Goal: Task Accomplishment & Management: Complete application form

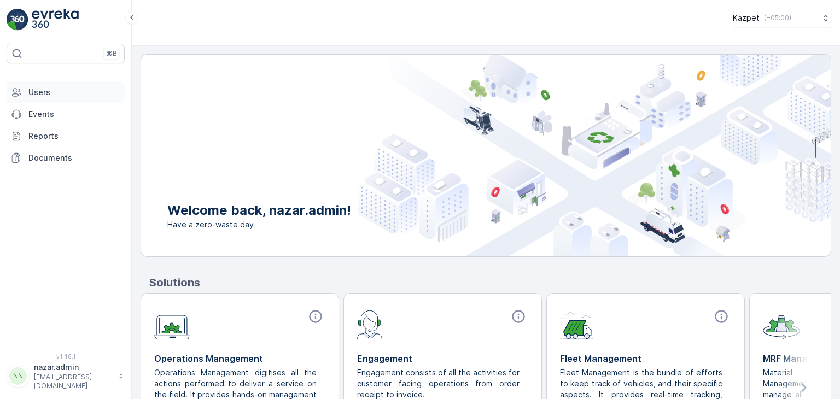
click at [44, 91] on p "Users" at bounding box center [74, 92] width 92 height 11
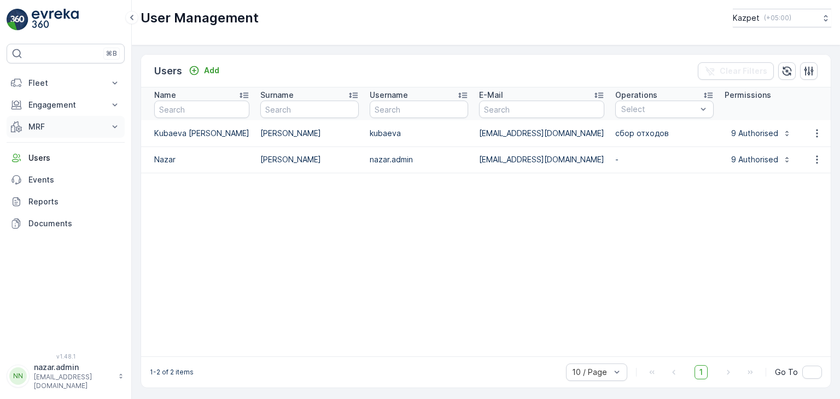
click at [42, 125] on p "MRF" at bounding box center [65, 126] width 74 height 11
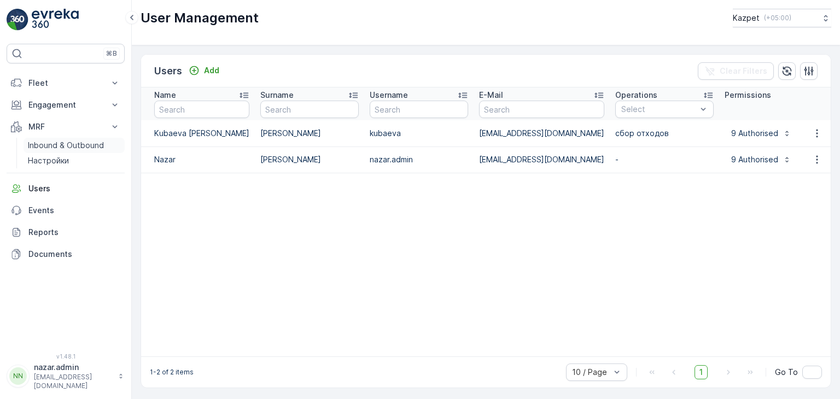
click at [43, 144] on p "Inbound & Outbound" at bounding box center [66, 145] width 76 height 11
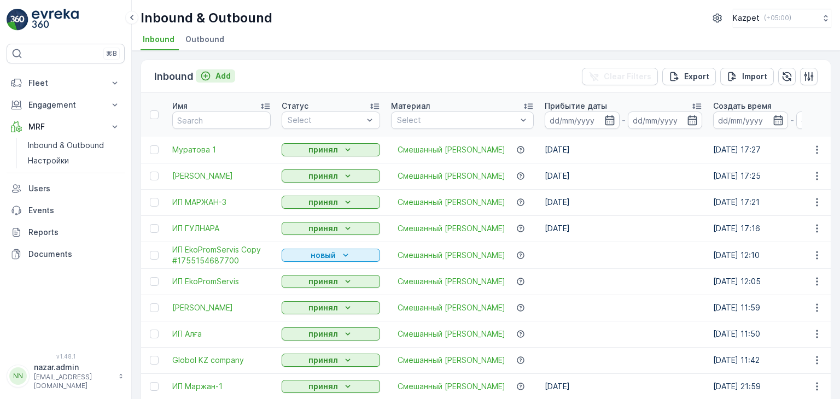
click at [206, 74] on icon "Add" at bounding box center [205, 76] width 11 height 11
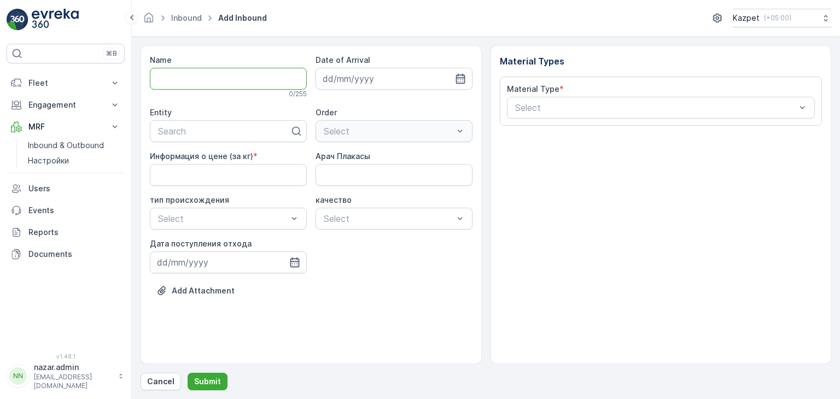
click at [210, 73] on input "Name" at bounding box center [228, 79] width 157 height 22
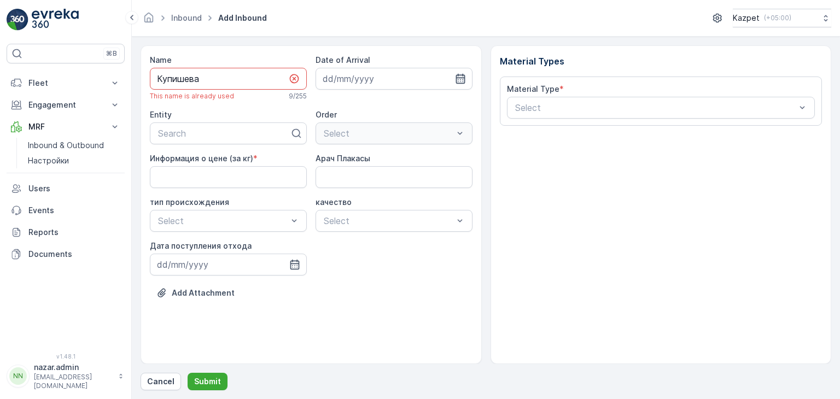
click at [456, 79] on icon "button" at bounding box center [460, 79] width 9 height 10
click at [212, 80] on input "Купишева" at bounding box center [228, 79] width 157 height 22
type input "Купишева-1"
click at [204, 135] on div at bounding box center [224, 134] width 134 height 10
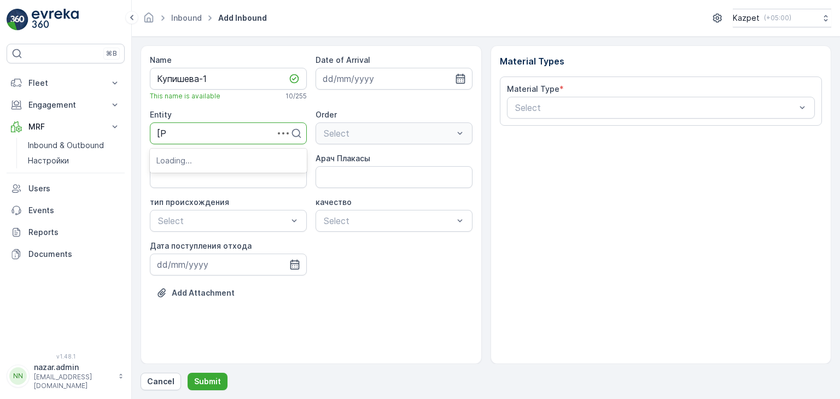
type input "Ку"
click at [206, 163] on div "Купишева" at bounding box center [228, 160] width 144 height 10
click at [207, 178] on кг\) "Информация о цене (за кг)" at bounding box center [228, 177] width 157 height 22
type кг\) "195"
click at [356, 171] on Плакасы "Арач Плакасы" at bounding box center [394, 177] width 157 height 22
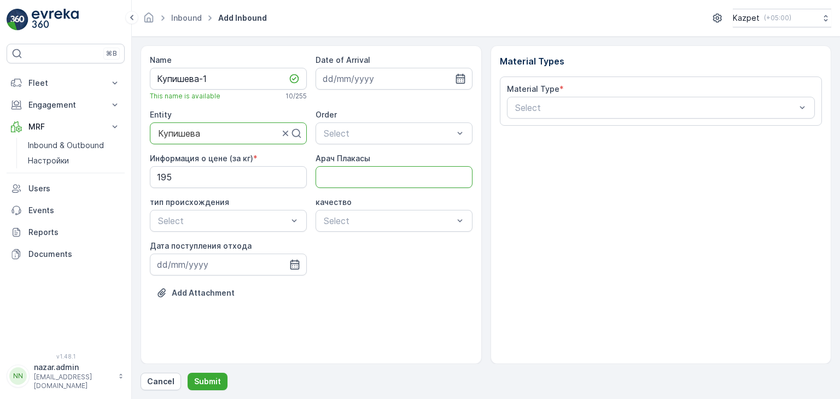
type Плакасы "328EBG06"
click at [252, 222] on div at bounding box center [223, 221] width 132 height 10
click at [206, 263] on span "Коммерческий" at bounding box center [186, 266] width 61 height 10
click at [375, 220] on div at bounding box center [389, 221] width 132 height 10
click at [355, 243] on div "чистый" at bounding box center [394, 247] width 144 height 10
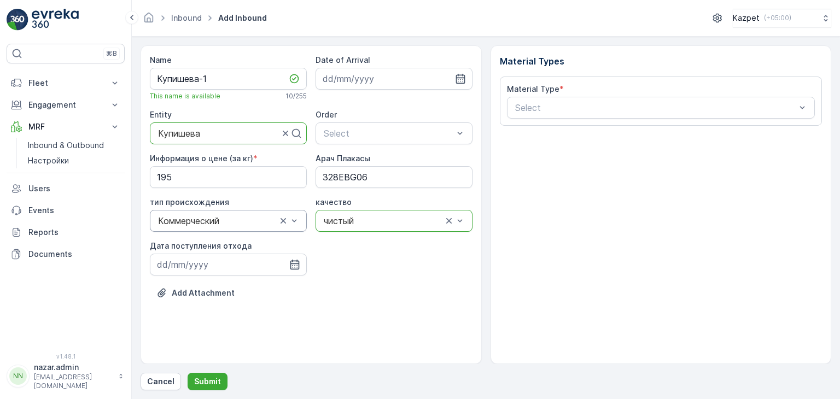
click at [241, 218] on div at bounding box center [217, 221] width 121 height 10
click at [224, 246] on div "Свалка" at bounding box center [228, 247] width 144 height 10
click at [295, 265] on icon "button" at bounding box center [294, 265] width 9 height 10
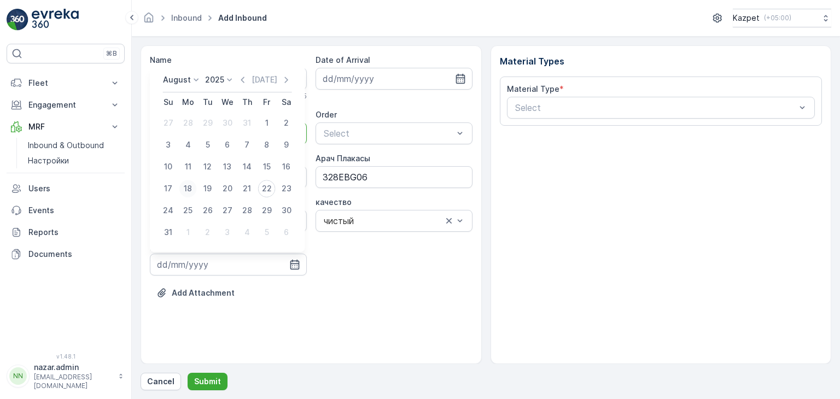
click at [189, 184] on div "18" at bounding box center [188, 189] width 18 height 18
type input "[DATE]"
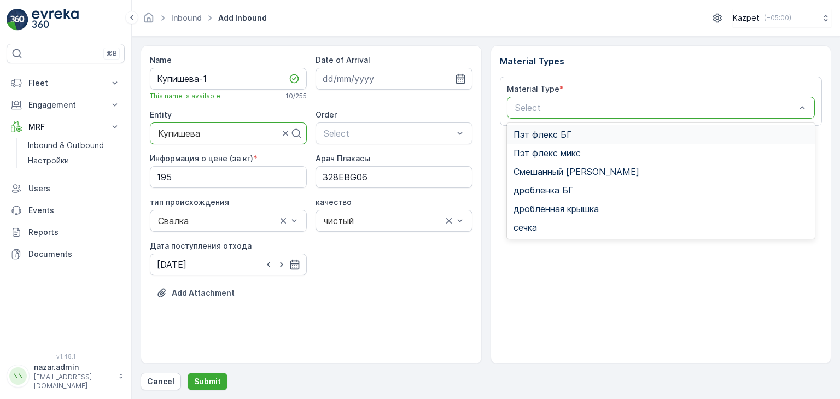
click at [536, 109] on div at bounding box center [655, 108] width 283 height 10
click at [549, 169] on span "Смешанный [PERSON_NAME]" at bounding box center [577, 172] width 126 height 10
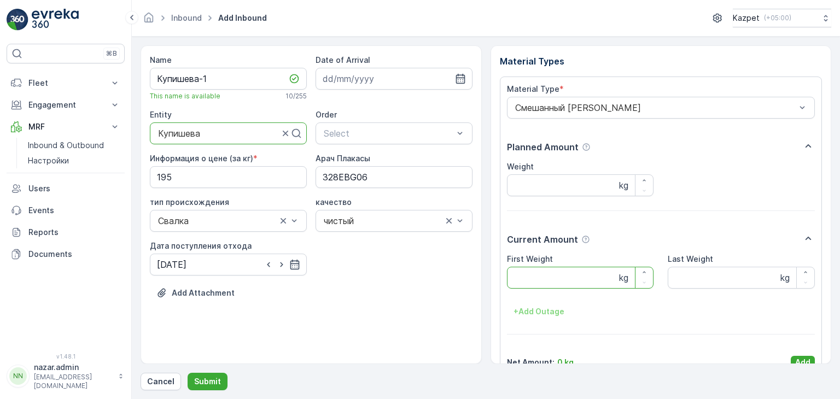
click at [544, 283] on Weight "First Weight" at bounding box center [580, 278] width 147 height 22
type Weight "20450"
click at [683, 277] on Weight "Last Weight" at bounding box center [741, 278] width 147 height 22
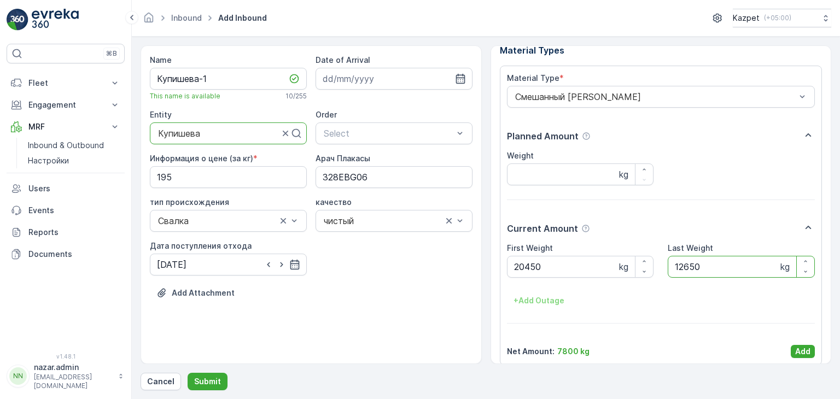
scroll to position [21, 0]
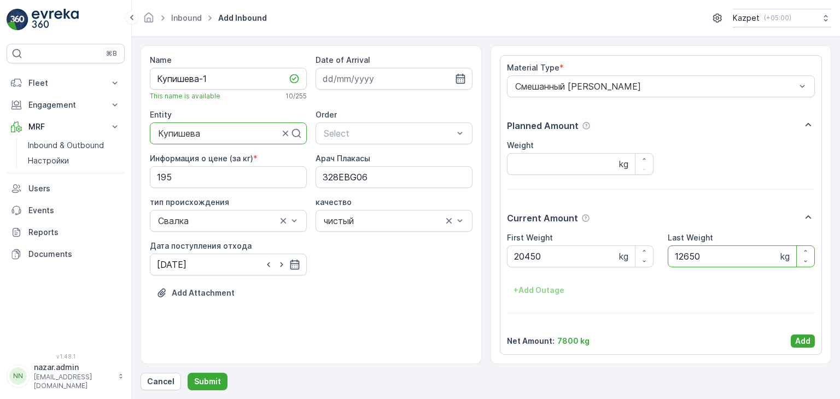
type Weight "12650"
click at [716, 284] on div "+ Add Outage" at bounding box center [661, 291] width 309 height 18
click at [551, 162] on input "Weight" at bounding box center [580, 164] width 147 height 22
type input "7800"
click at [801, 340] on p "Add" at bounding box center [802, 341] width 15 height 11
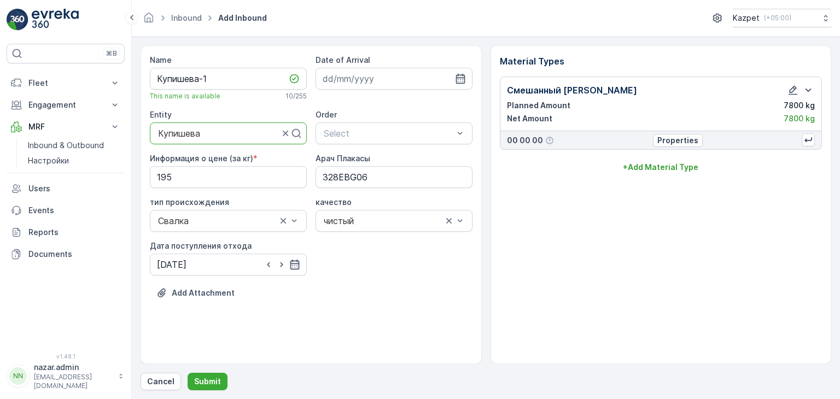
scroll to position [0, 0]
click at [207, 290] on p "Add Attachment" at bounding box center [203, 293] width 63 height 11
click at [208, 293] on p "Add Attachment" at bounding box center [203, 293] width 63 height 11
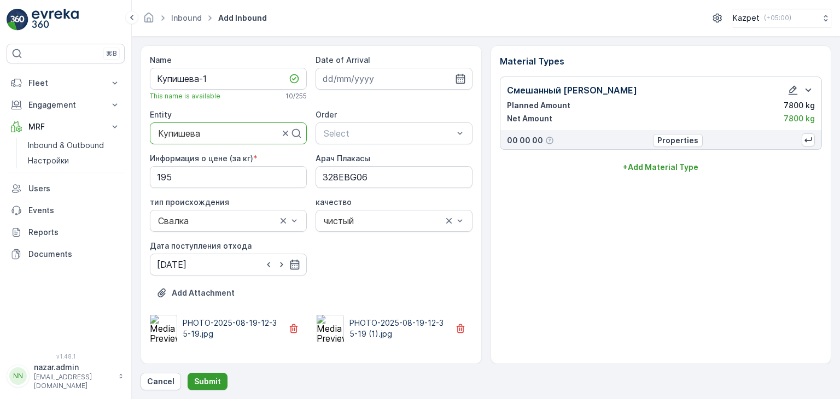
click at [214, 382] on p "Submit" at bounding box center [207, 381] width 27 height 11
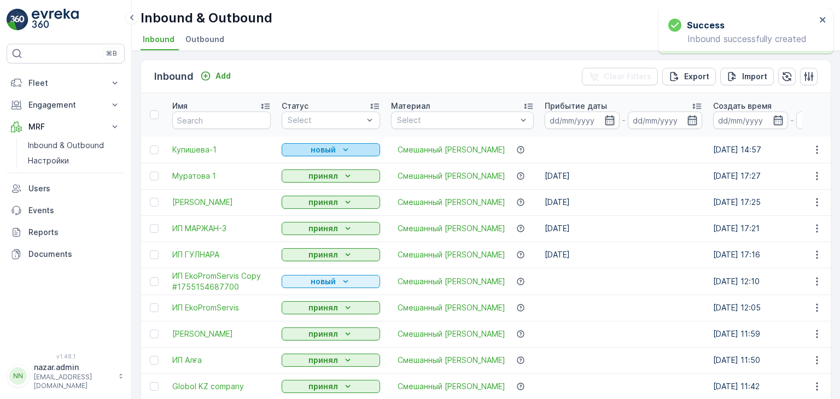
click at [331, 147] on p "новый" at bounding box center [323, 149] width 25 height 11
click at [306, 182] on span "принял" at bounding box center [301, 181] width 27 height 11
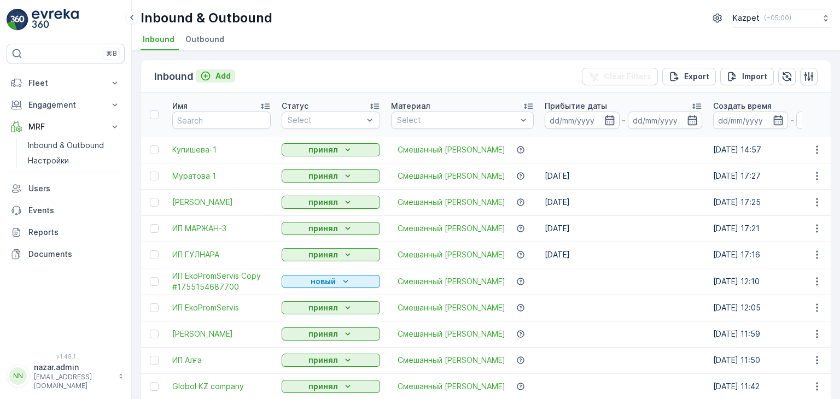
click at [206, 75] on icon "Add" at bounding box center [205, 76] width 9 height 9
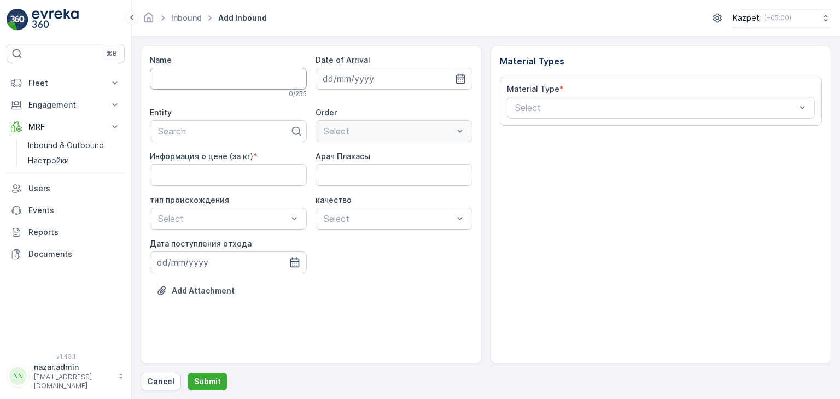
click at [203, 75] on input "Name" at bounding box center [228, 79] width 157 height 22
click at [158, 82] on input "Маржан" at bounding box center [228, 79] width 157 height 22
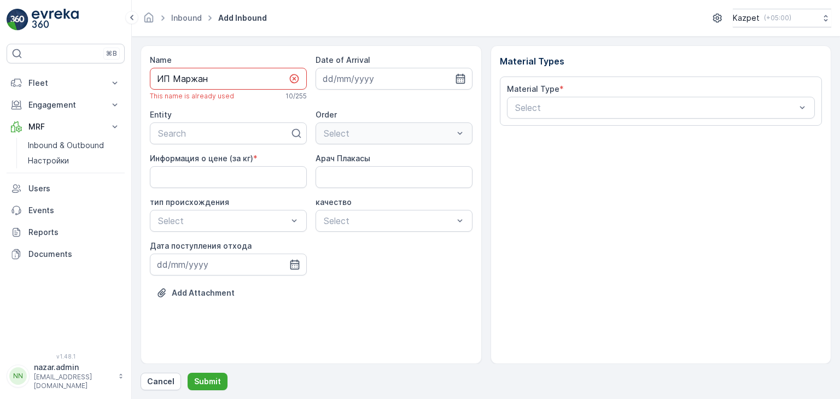
click at [212, 77] on input "ИП Маржан" at bounding box center [228, 79] width 157 height 22
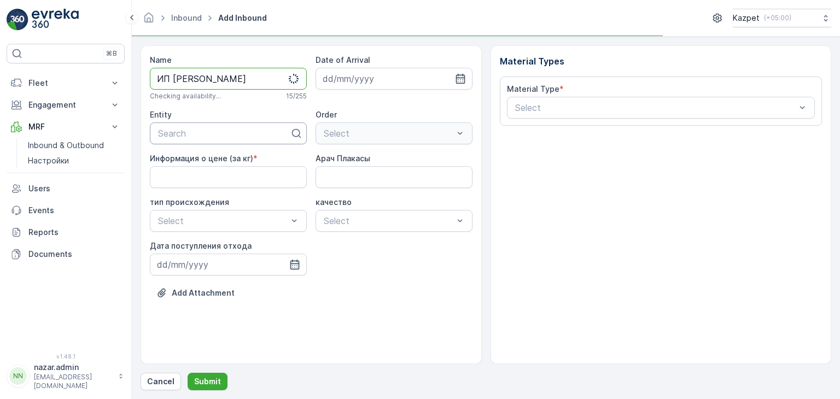
type input "ИП [PERSON_NAME]"
click at [207, 133] on div at bounding box center [224, 134] width 134 height 10
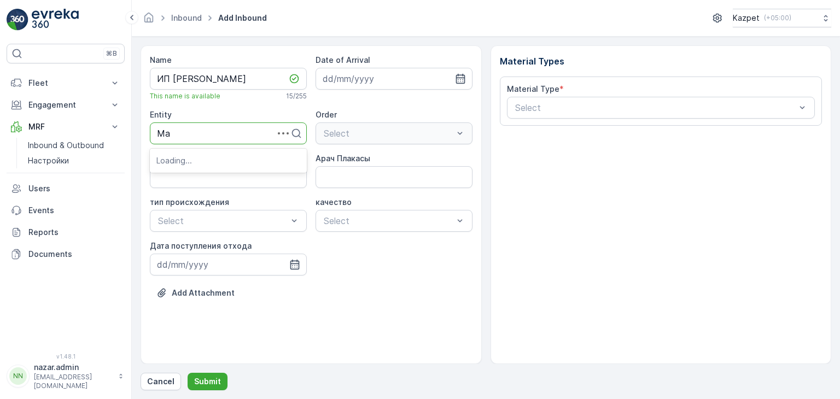
type input "Мар"
click at [205, 164] on div "Маржан" at bounding box center [228, 160] width 144 height 10
click at [352, 135] on div at bounding box center [389, 134] width 132 height 10
click at [221, 181] on кг\) "Информация о цене (за кг)" at bounding box center [228, 177] width 157 height 22
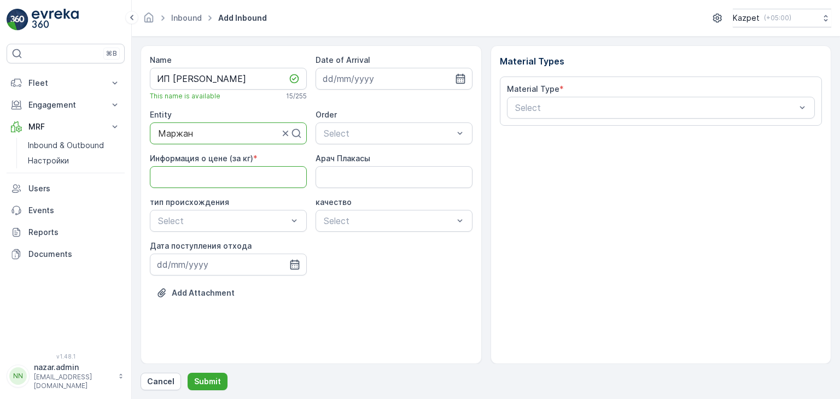
type кг\) "195"
click at [346, 180] on Плакасы "Арач Плакасы" at bounding box center [394, 177] width 157 height 22
type Плакасы "DAF052AAS06"
click at [233, 222] on div at bounding box center [223, 221] width 132 height 10
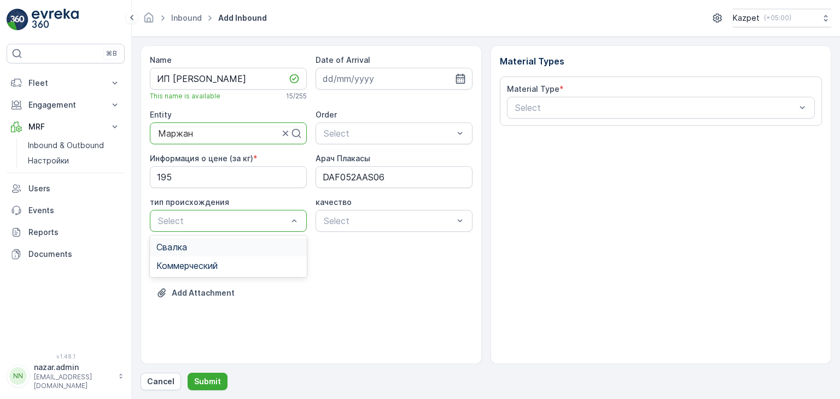
click at [208, 252] on div "Свалка" at bounding box center [228, 247] width 157 height 19
click at [340, 225] on div at bounding box center [389, 221] width 132 height 10
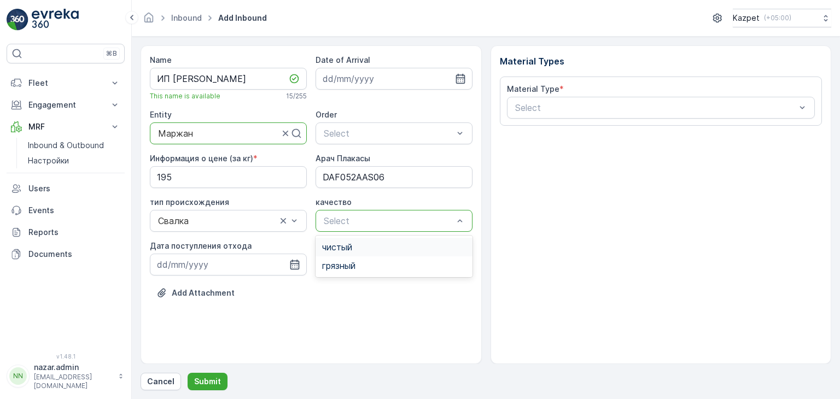
click at [344, 246] on span "чистый" at bounding box center [337, 247] width 30 height 10
click at [295, 265] on icon "button" at bounding box center [294, 264] width 11 height 11
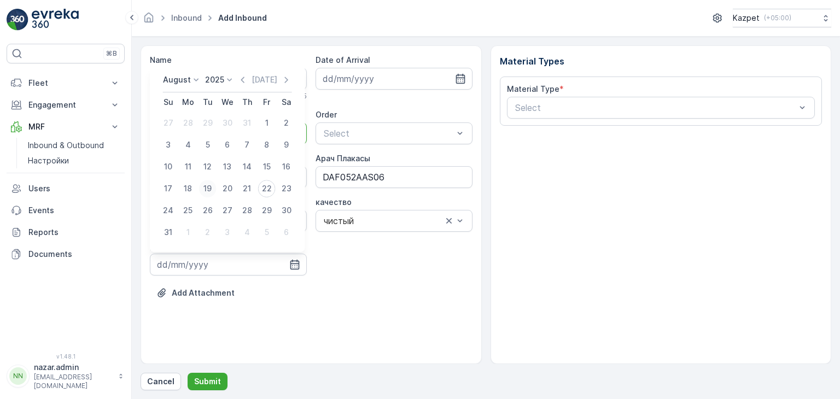
click at [210, 188] on div "19" at bounding box center [208, 189] width 18 height 18
type input "[DATE]"
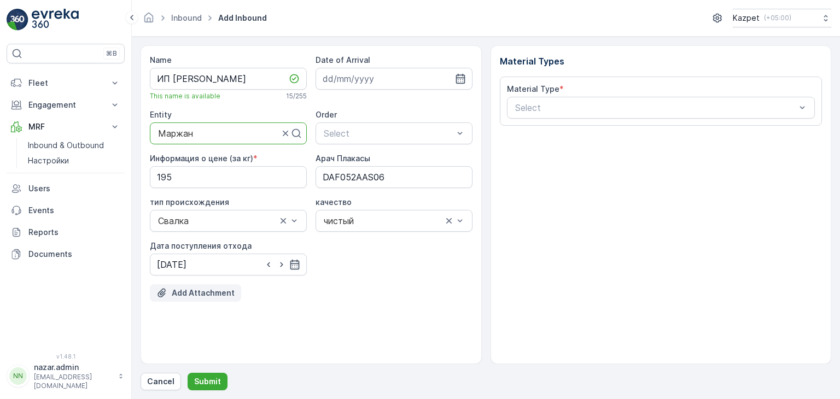
click at [189, 294] on p "Add Attachment" at bounding box center [203, 293] width 63 height 11
click at [194, 293] on p "Add Attachment" at bounding box center [203, 293] width 63 height 11
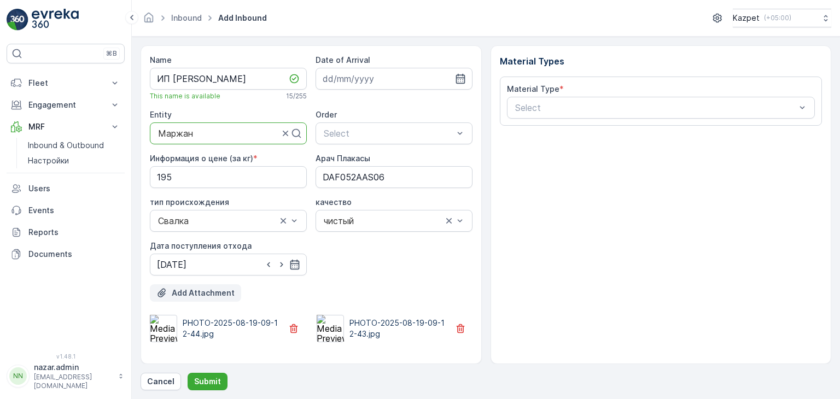
click at [197, 295] on p "Add Attachment" at bounding box center [203, 293] width 63 height 11
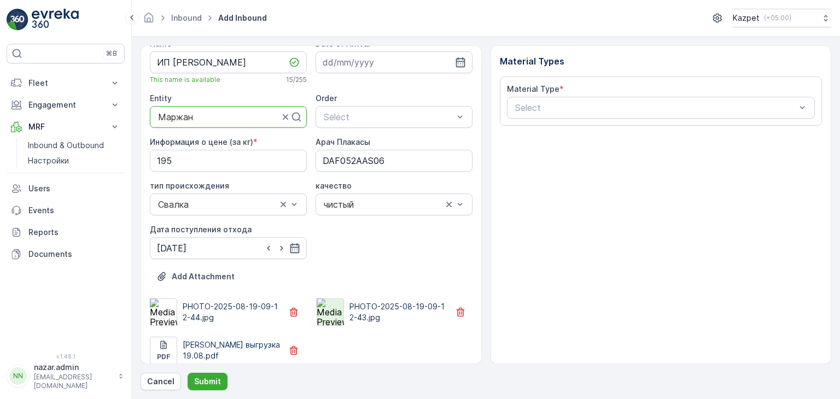
scroll to position [25, 0]
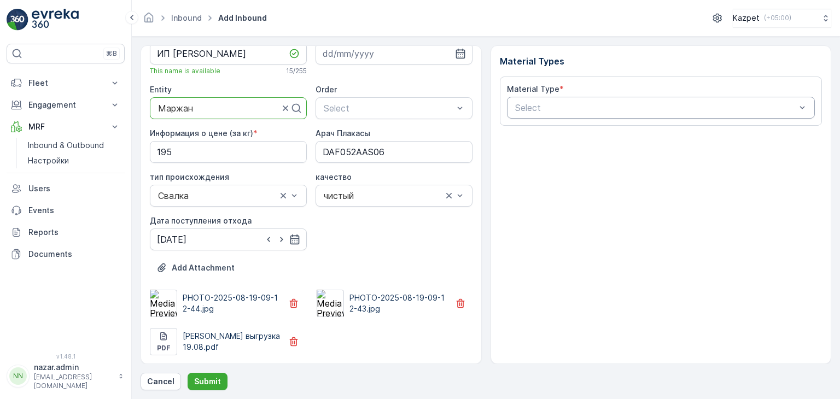
click at [575, 106] on div at bounding box center [655, 108] width 283 height 10
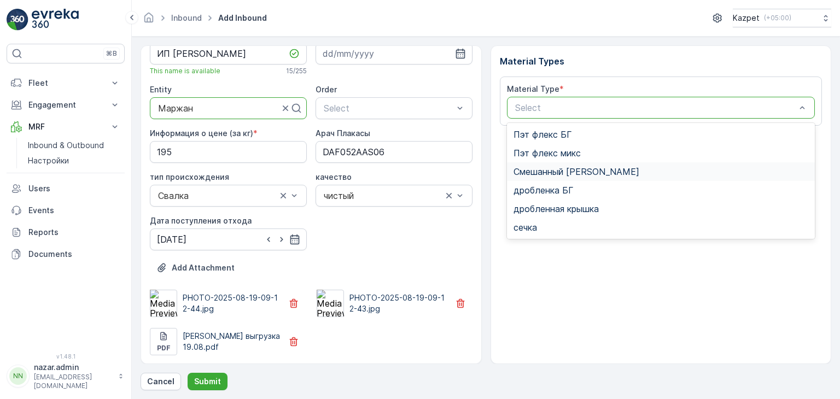
click at [549, 168] on span "Смешанный [PERSON_NAME]" at bounding box center [577, 172] width 126 height 10
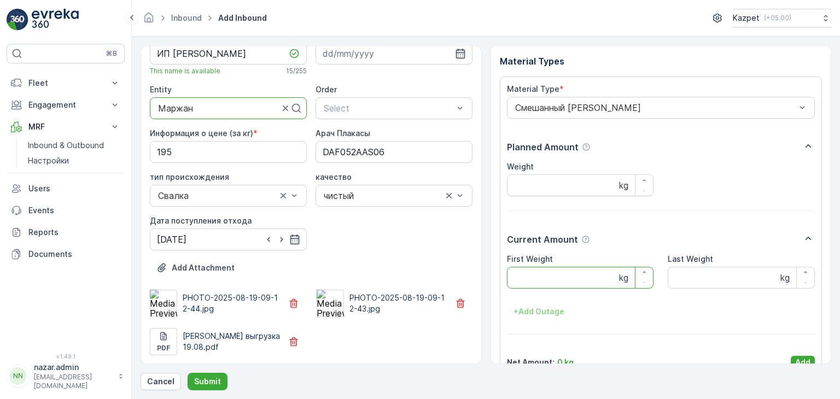
click at [550, 278] on Weight "First Weight" at bounding box center [580, 278] width 147 height 22
type Weight "26530"
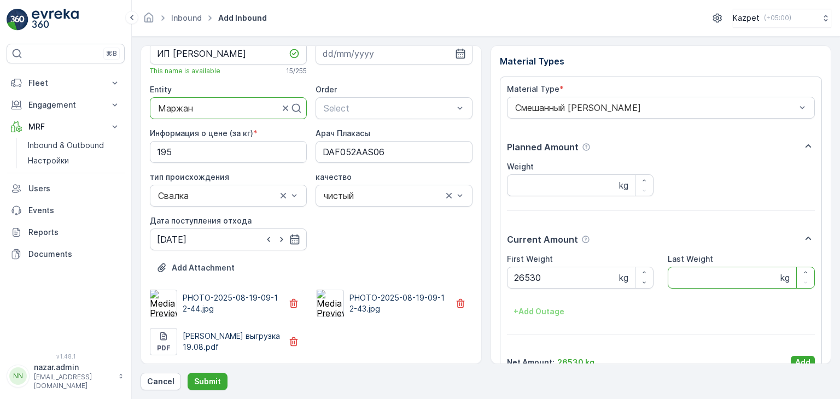
click at [688, 273] on Weight "Last Weight" at bounding box center [741, 278] width 147 height 22
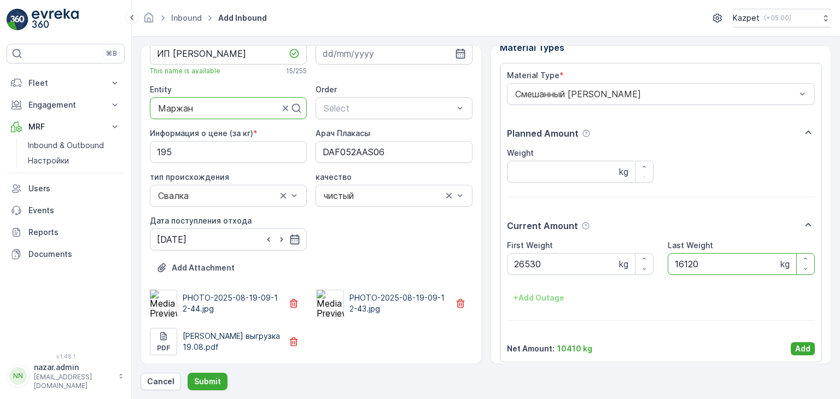
scroll to position [21, 0]
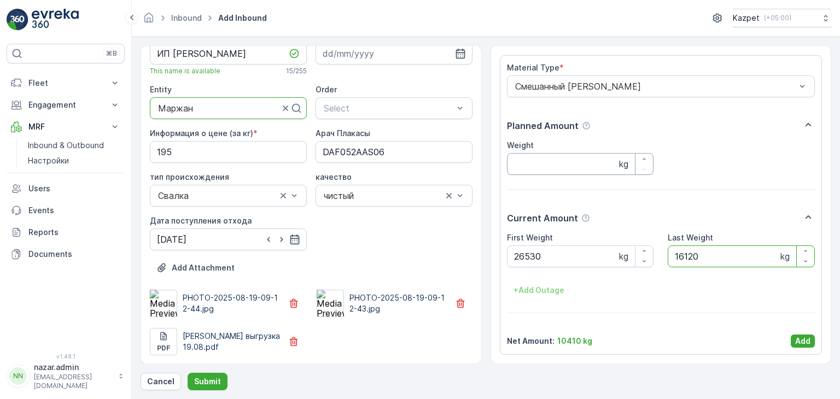
type Weight "16120"
click at [519, 167] on input "Weight" at bounding box center [580, 164] width 147 height 22
type input "10410"
click at [800, 342] on p "Add" at bounding box center [802, 341] width 15 height 11
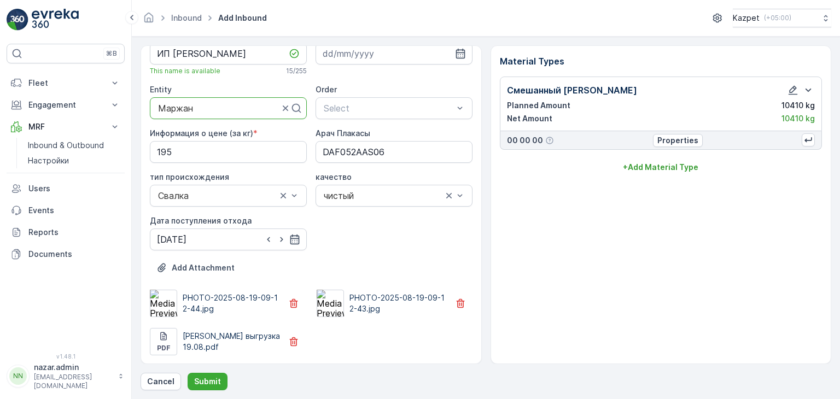
scroll to position [0, 0]
click at [213, 381] on p "Submit" at bounding box center [207, 381] width 27 height 11
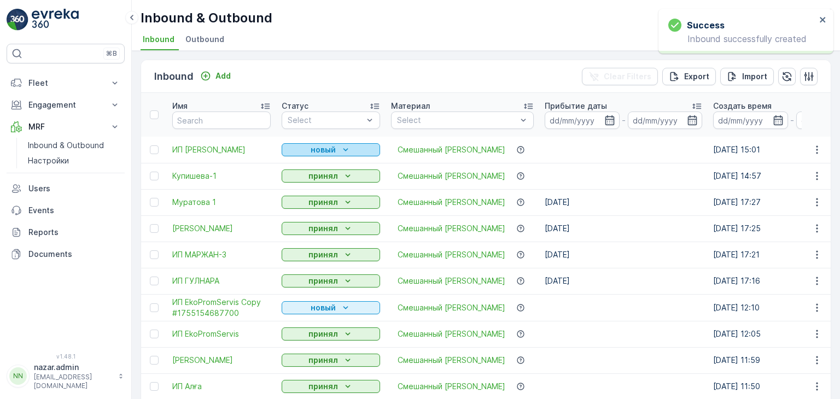
click at [334, 152] on p "новый" at bounding box center [323, 149] width 25 height 11
click at [304, 181] on span "принял" at bounding box center [301, 181] width 27 height 11
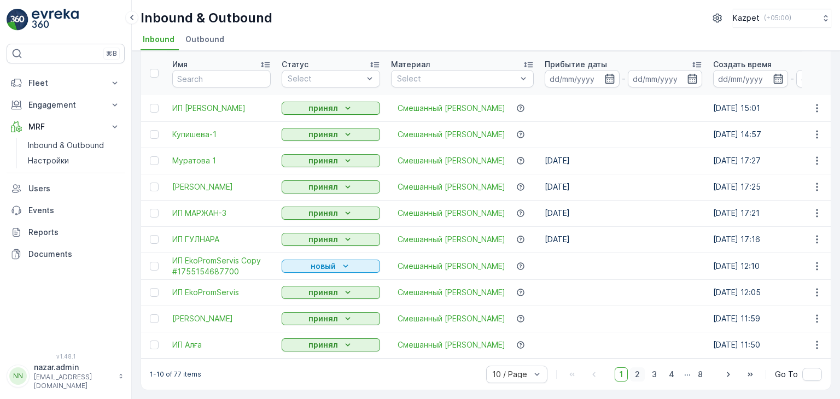
click at [637, 379] on span "2" at bounding box center [637, 375] width 15 height 14
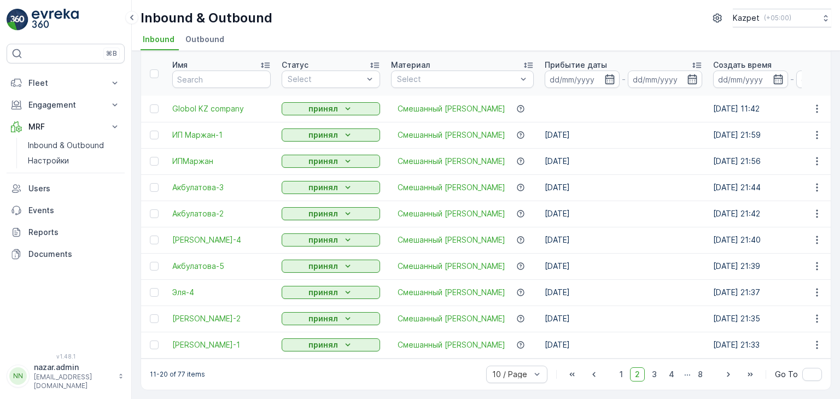
scroll to position [45, 0]
click at [624, 380] on span "1" at bounding box center [621, 375] width 13 height 14
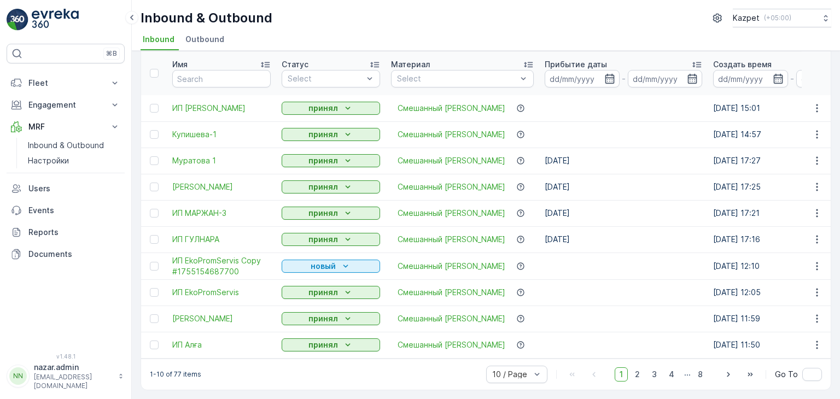
scroll to position [46, 0]
